Goal: Task Accomplishment & Management: Manage account settings

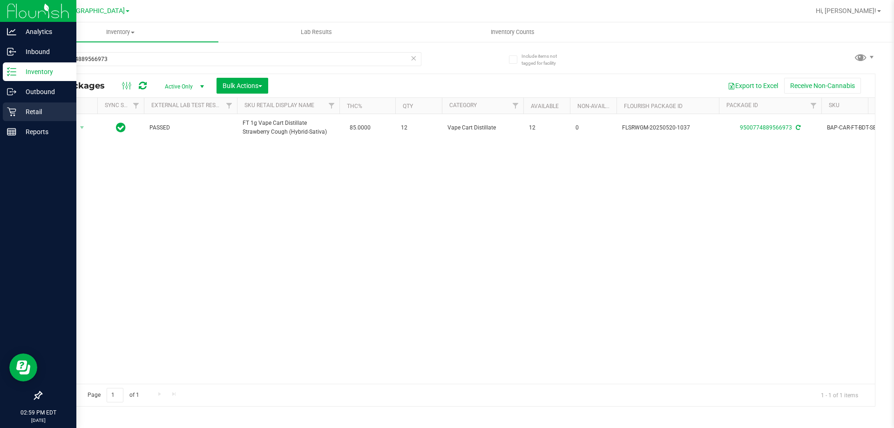
type input "9500774889566973"
click at [14, 116] on icon at bounding box center [11, 112] width 9 height 9
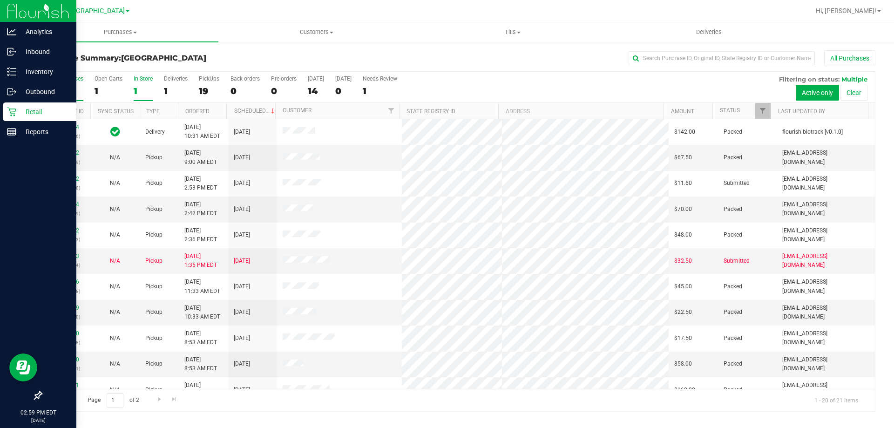
click at [139, 87] on div "1" at bounding box center [143, 91] width 19 height 11
click at [0, 0] on input "In Store 1" at bounding box center [0, 0] width 0 height 0
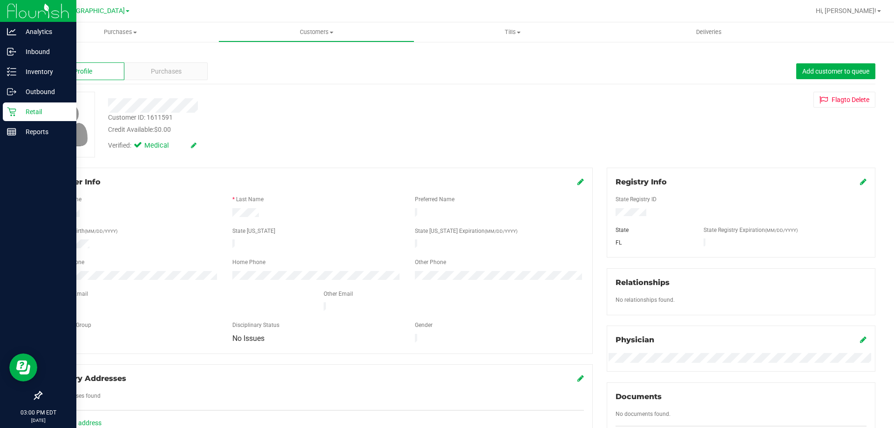
click at [13, 115] on icon at bounding box center [11, 111] width 9 height 9
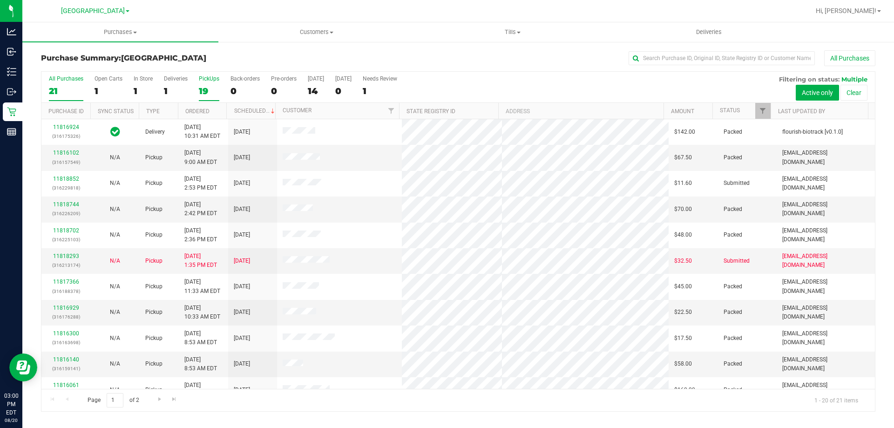
click at [217, 95] on div "19" at bounding box center [209, 91] width 20 height 11
click at [0, 0] on input "PickUps 19" at bounding box center [0, 0] width 0 height 0
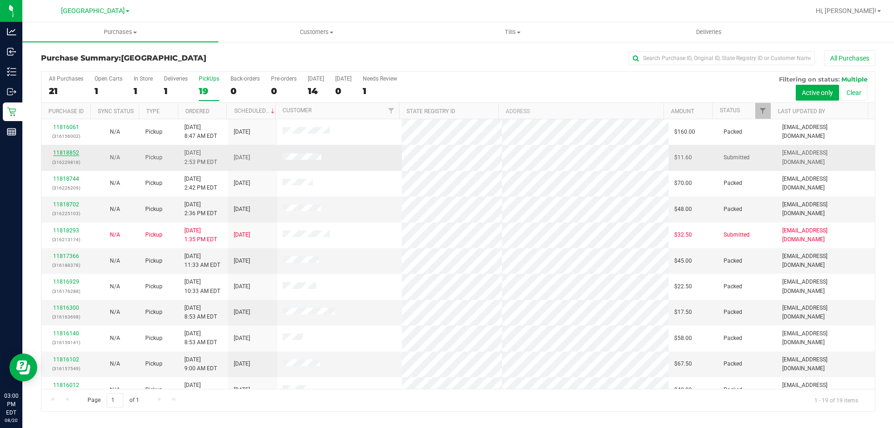
click at [71, 152] on link "11818852" at bounding box center [66, 152] width 26 height 7
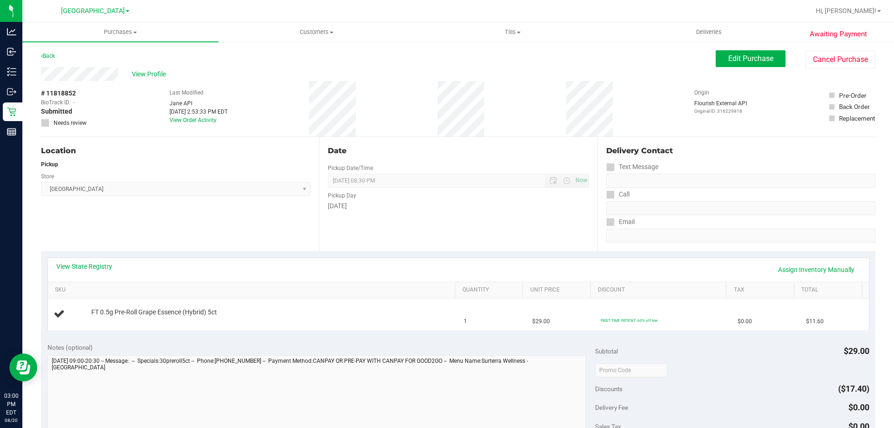
click at [96, 274] on div "View State Registry Assign Inventory Manually" at bounding box center [458, 270] width 804 height 16
click at [101, 264] on link "View State Registry" at bounding box center [84, 266] width 56 height 9
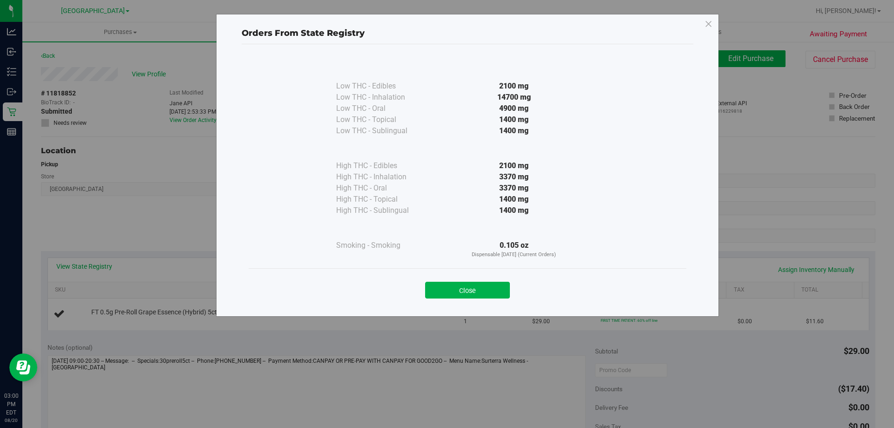
drag, startPoint x: 467, startPoint y: 289, endPoint x: 455, endPoint y: 264, distance: 27.7
click at [469, 285] on button "Close" at bounding box center [467, 290] width 85 height 17
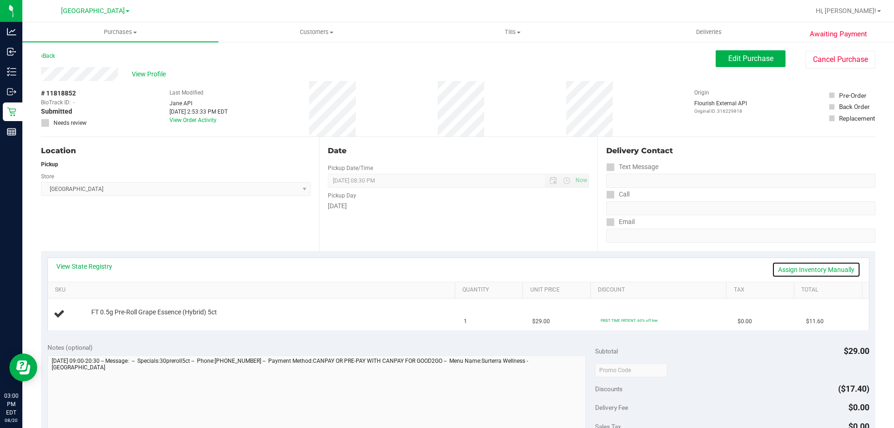
click at [836, 270] on link "Assign Inventory Manually" at bounding box center [816, 270] width 88 height 16
click at [822, 271] on link "Save & Exit" at bounding box center [839, 270] width 44 height 16
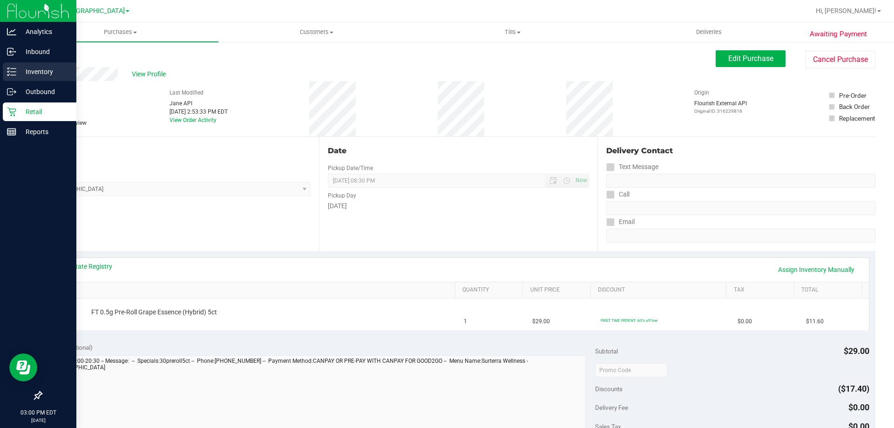
click at [44, 75] on p "Inventory" at bounding box center [44, 71] width 56 height 11
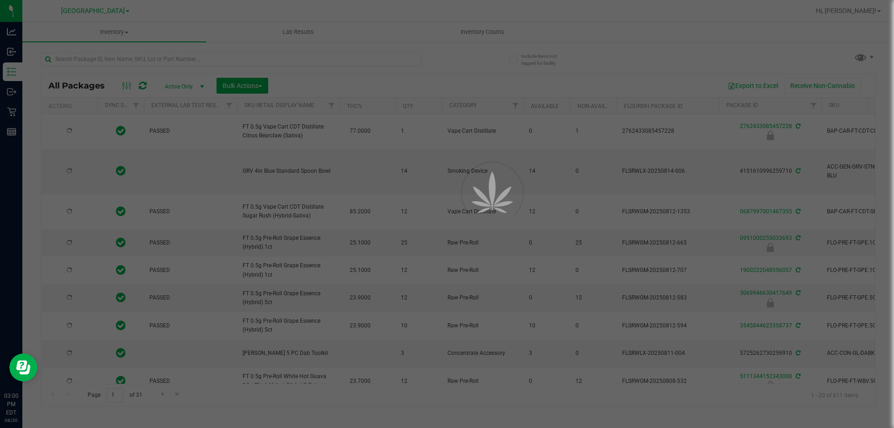
drag, startPoint x: 176, startPoint y: 66, endPoint x: 177, endPoint y: 59, distance: 7.2
click at [177, 59] on div at bounding box center [447, 214] width 894 height 428
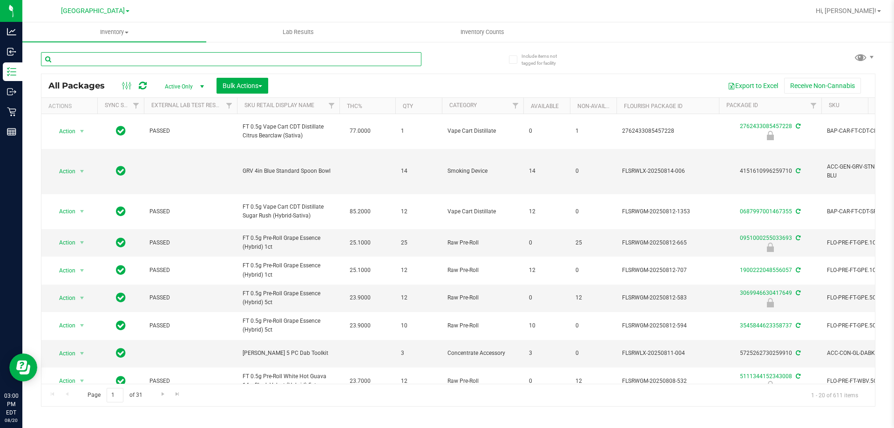
click at [104, 56] on input "text" at bounding box center [231, 59] width 380 height 14
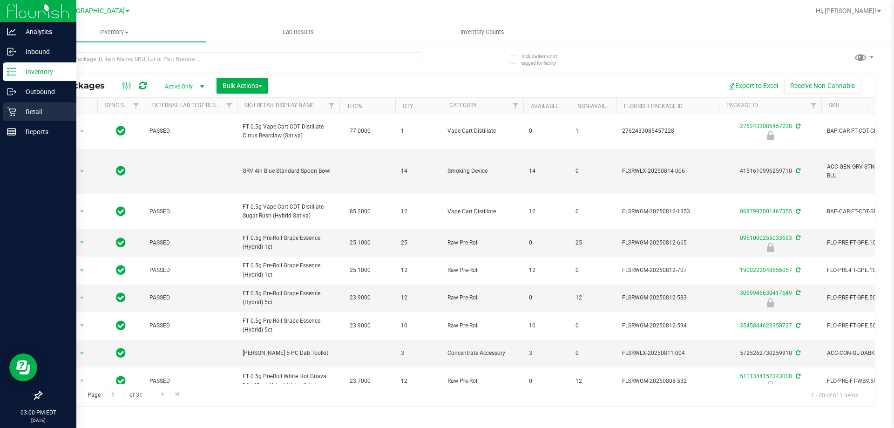
click at [37, 117] on p "Retail" at bounding box center [44, 111] width 56 height 11
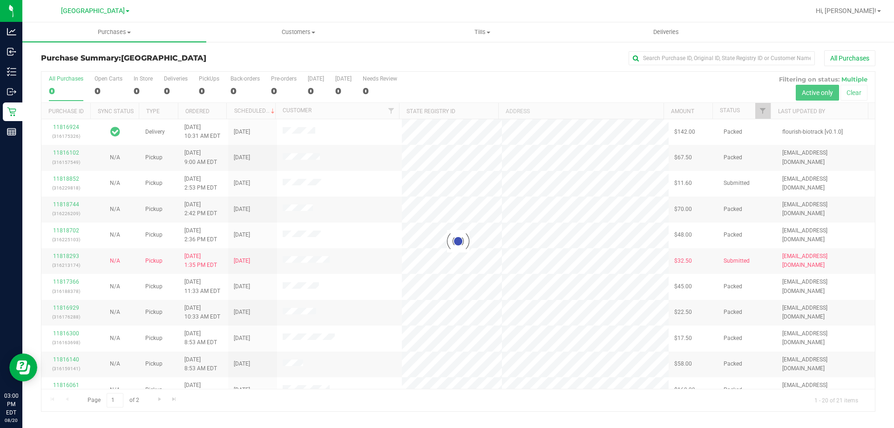
click at [142, 91] on div at bounding box center [458, 242] width 834 height 340
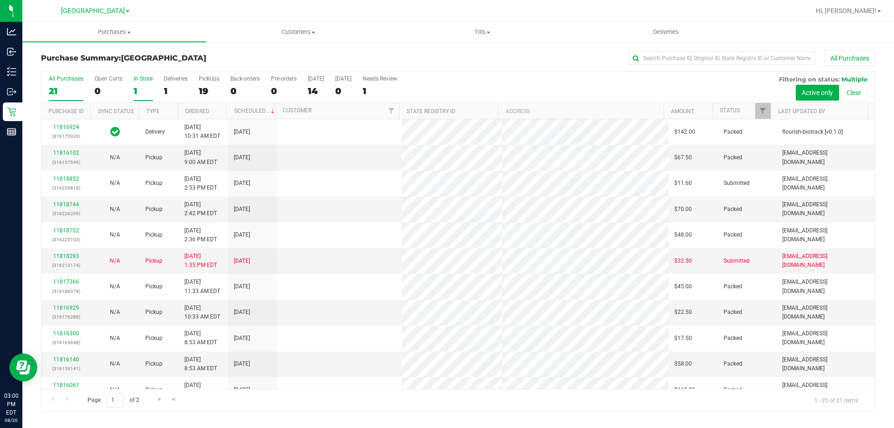
click at [137, 94] on div "1" at bounding box center [143, 91] width 19 height 11
click at [0, 0] on input "In Store 1" at bounding box center [0, 0] width 0 height 0
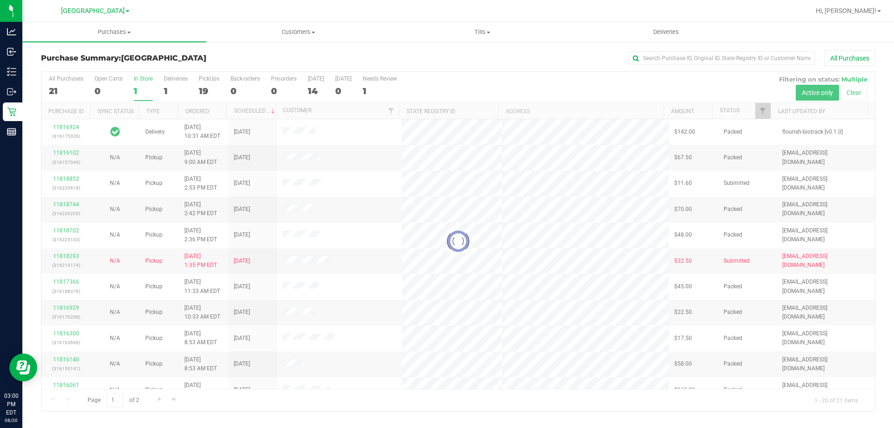
click at [139, 91] on div at bounding box center [458, 242] width 834 height 340
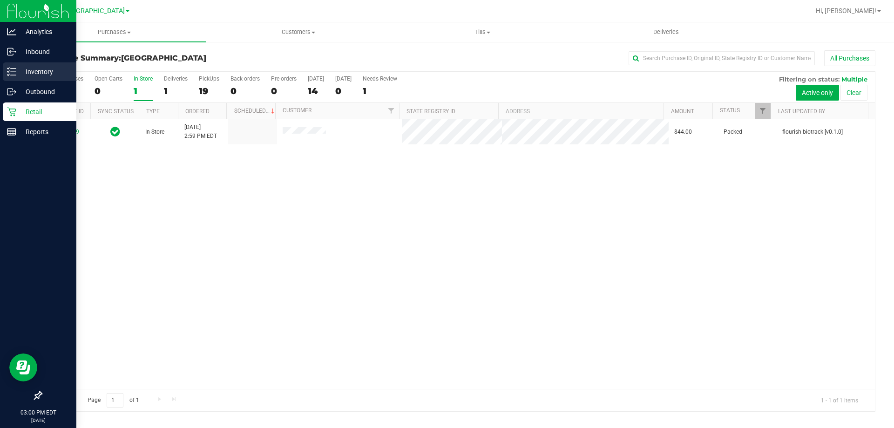
click at [15, 70] on icon at bounding box center [11, 71] width 9 height 9
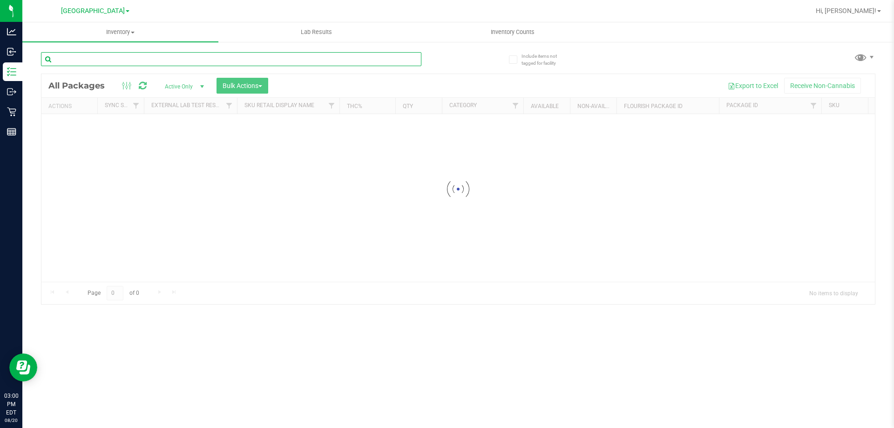
click at [111, 63] on input "text" at bounding box center [231, 59] width 380 height 14
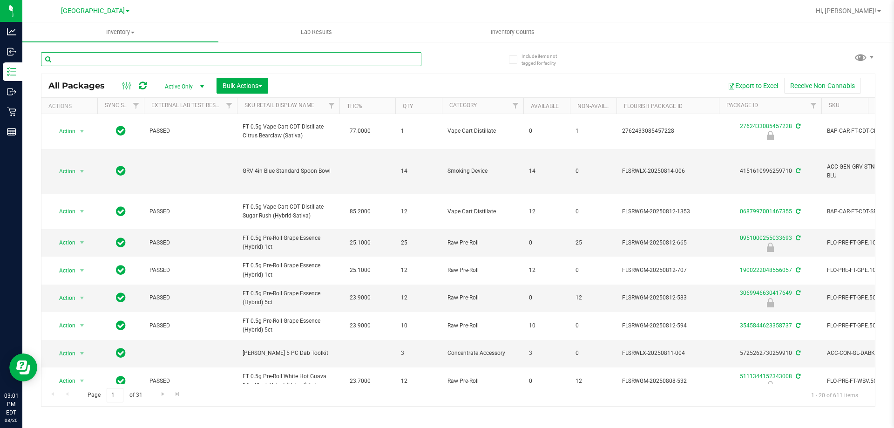
click at [67, 64] on input "text" at bounding box center [231, 59] width 380 height 14
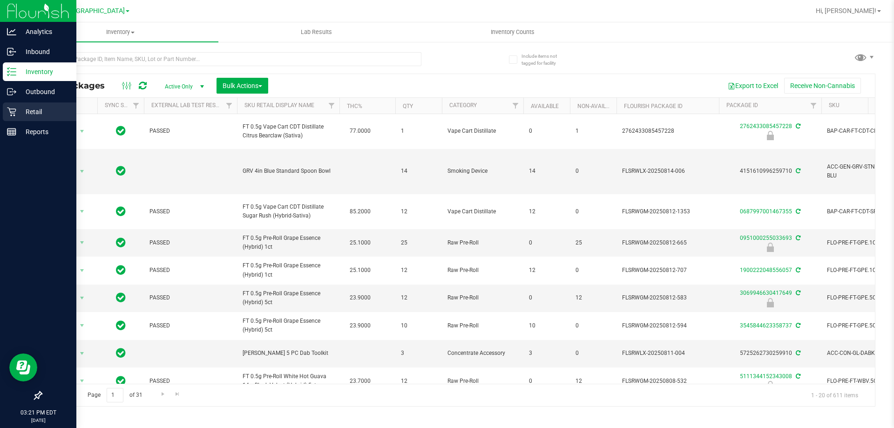
click at [10, 106] on div "Retail" at bounding box center [40, 111] width 74 height 19
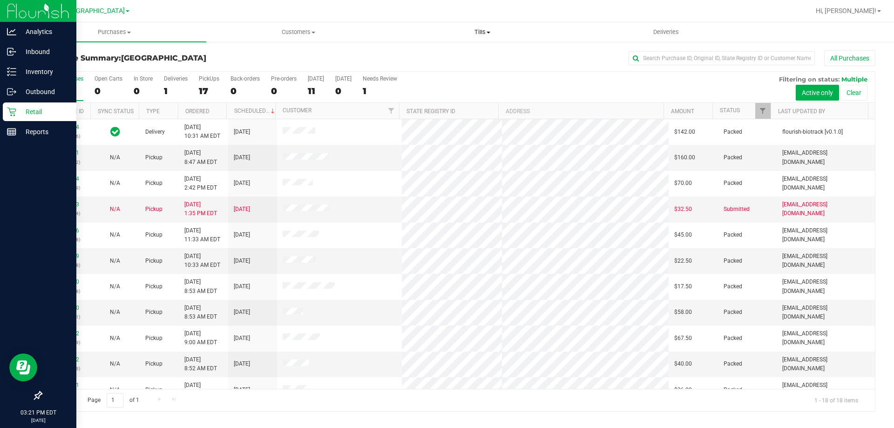
click at [475, 38] on uib-tab-heading "Tills Manage tills Reconcile e-payments" at bounding box center [482, 32] width 183 height 19
click at [427, 55] on span "Manage tills" at bounding box center [421, 56] width 63 height 8
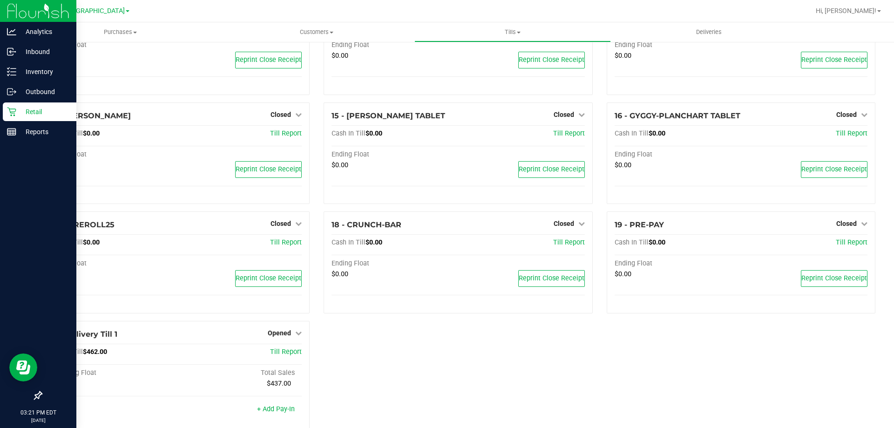
scroll to position [585, 0]
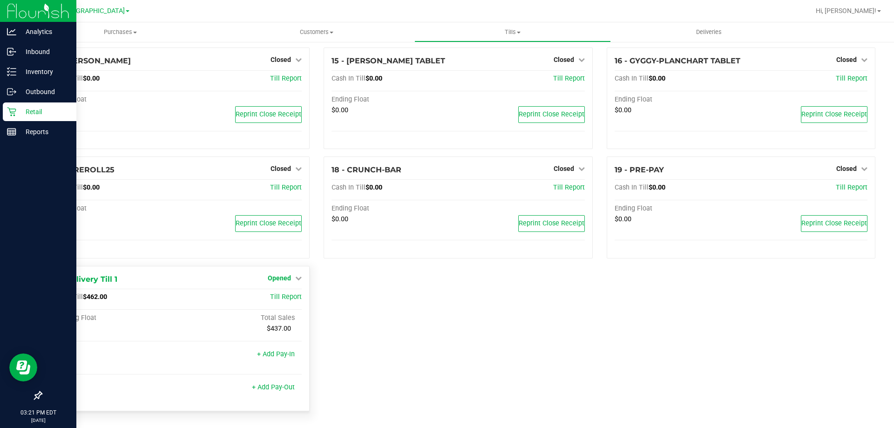
click at [281, 275] on span "Opened" at bounding box center [279, 277] width 23 height 7
click at [288, 299] on link "Close Till" at bounding box center [280, 296] width 25 height 7
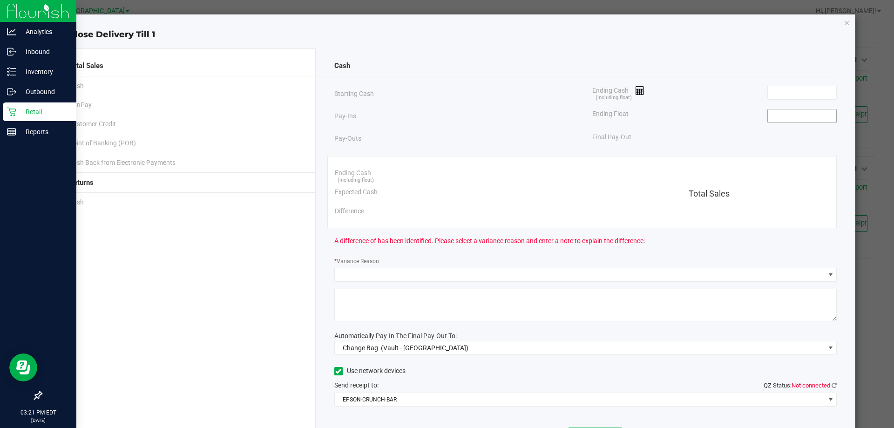
click at [778, 116] on input at bounding box center [802, 115] width 68 height 13
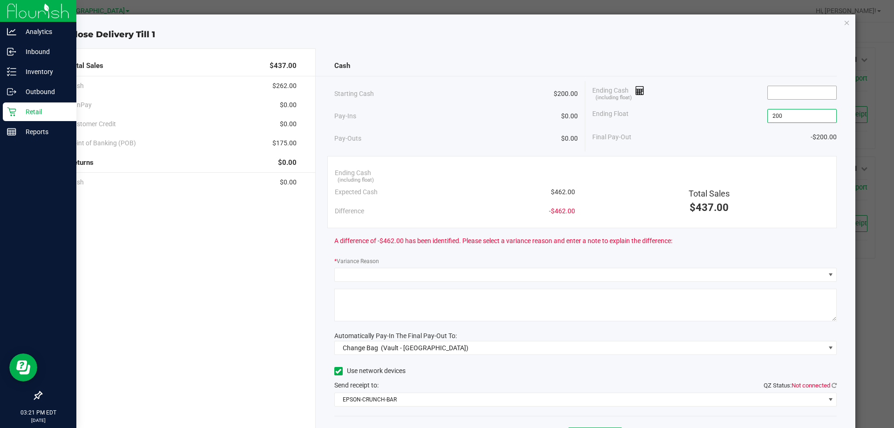
type input "$200.00"
click at [797, 91] on input at bounding box center [802, 92] width 68 height 13
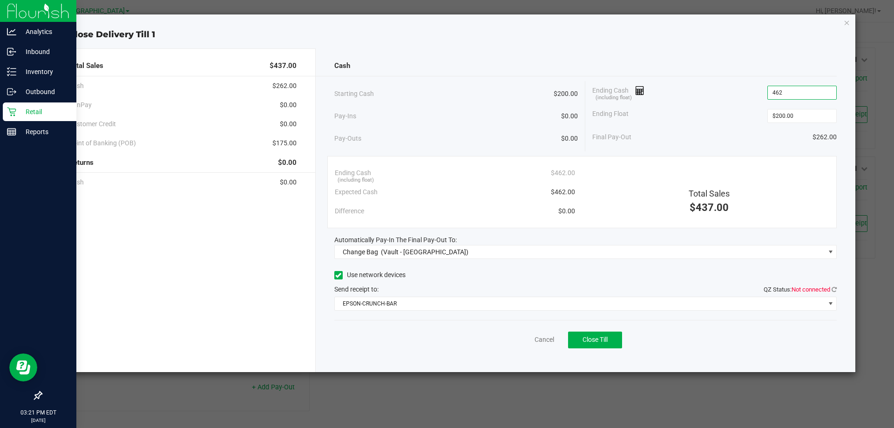
type input "$462.00"
click at [731, 100] on div "Ending Cash (including float) $462.00" at bounding box center [714, 92] width 244 height 23
click at [835, 287] on icon at bounding box center [834, 289] width 5 height 6
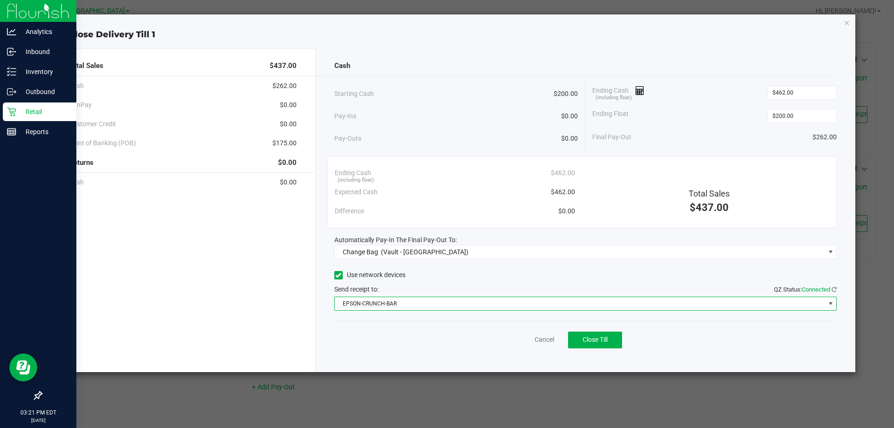
click at [824, 303] on span "EPSON-CRUNCH-BAR" at bounding box center [580, 303] width 490 height 13
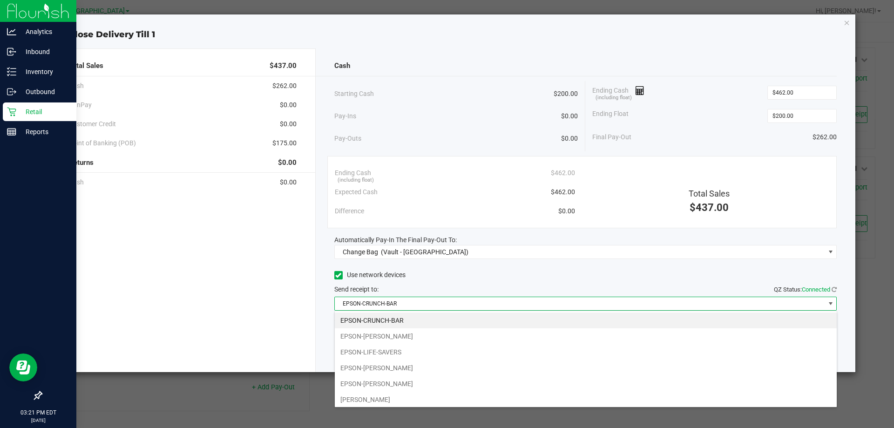
scroll to position [14, 502]
click at [436, 354] on li "EPSON-LIFE-SAVERS" at bounding box center [586, 352] width 502 height 16
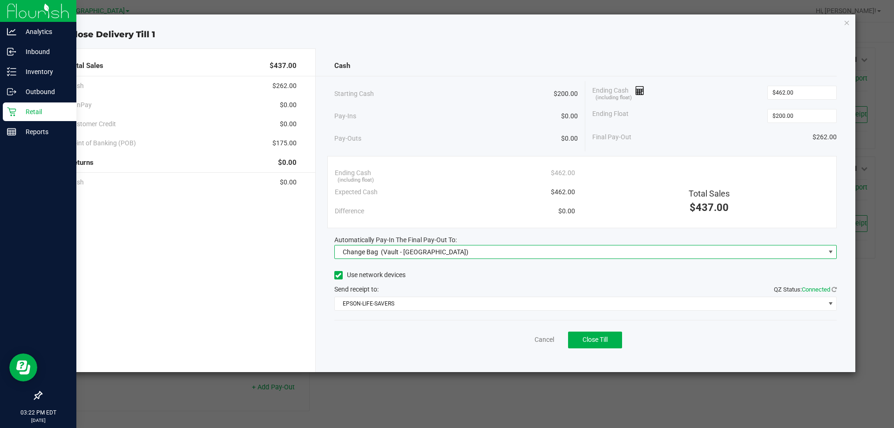
click at [421, 250] on span "(Vault - [GEOGRAPHIC_DATA])" at bounding box center [425, 251] width 88 height 7
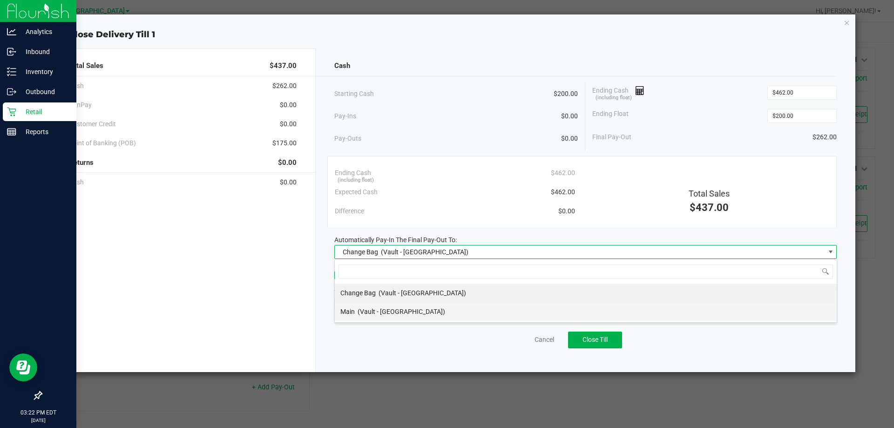
click at [424, 316] on div "Main (Vault - [GEOGRAPHIC_DATA])" at bounding box center [392, 311] width 105 height 17
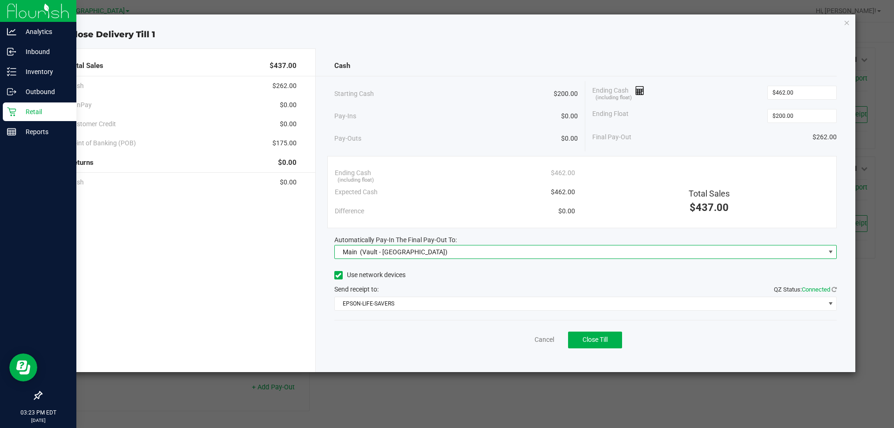
click at [432, 45] on div "Total Sales $437.00 Cash $262.00 CanPay $0.00 Customer Credit $0.00 Point of Ba…" at bounding box center [451, 206] width 810 height 331
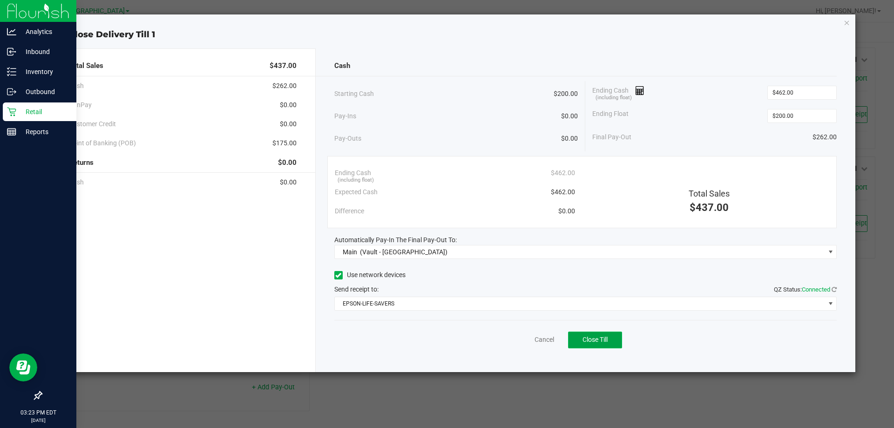
click at [610, 346] on button "Close Till" at bounding box center [595, 340] width 54 height 17
click at [517, 337] on link "Dismiss" at bounding box center [524, 340] width 22 height 10
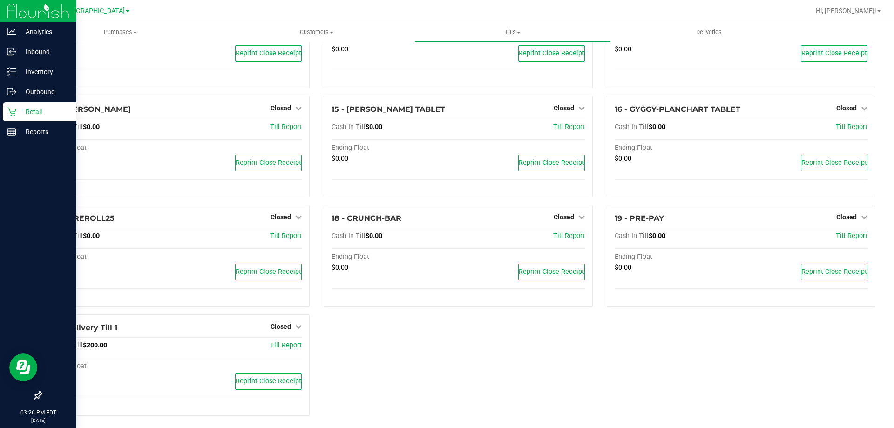
scroll to position [542, 0]
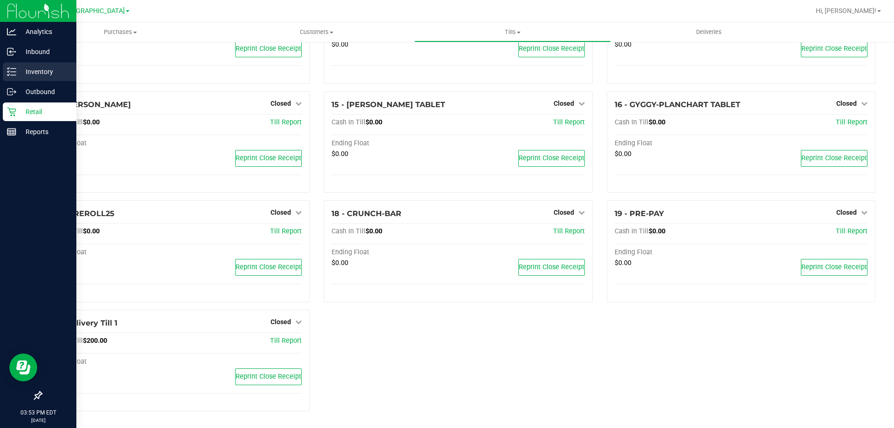
click at [10, 72] on icon at bounding box center [11, 71] width 9 height 9
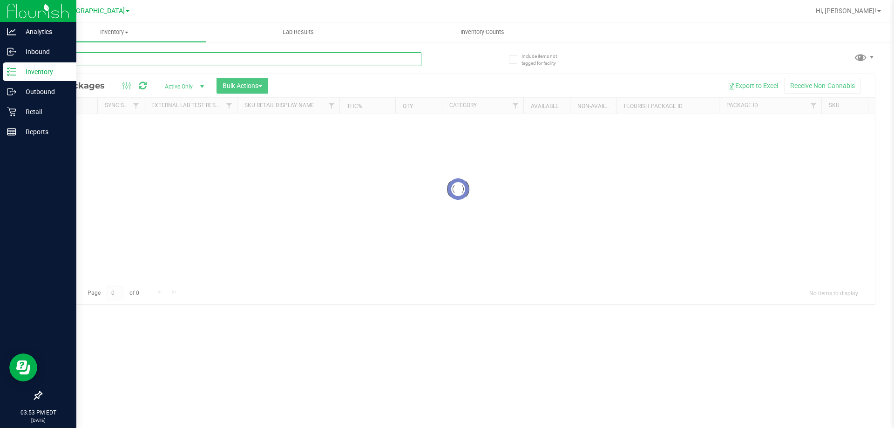
click at [262, 59] on input "text" at bounding box center [231, 59] width 380 height 14
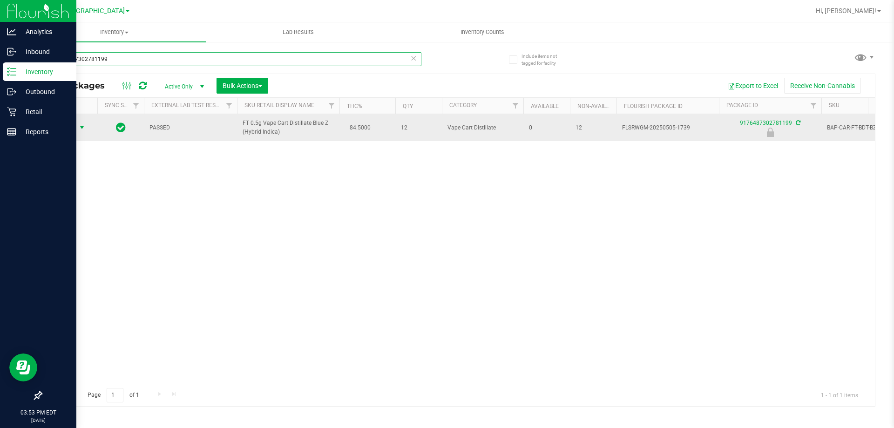
type input "9176487302781199"
click at [79, 129] on span "select" at bounding box center [81, 127] width 7 height 7
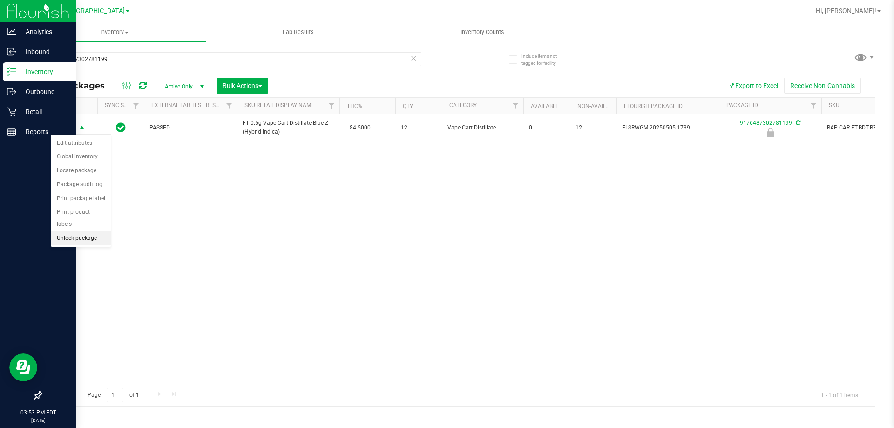
click at [82, 232] on li "Unlock package" at bounding box center [81, 238] width 60 height 14
